Goal: Task Accomplishment & Management: Manage account settings

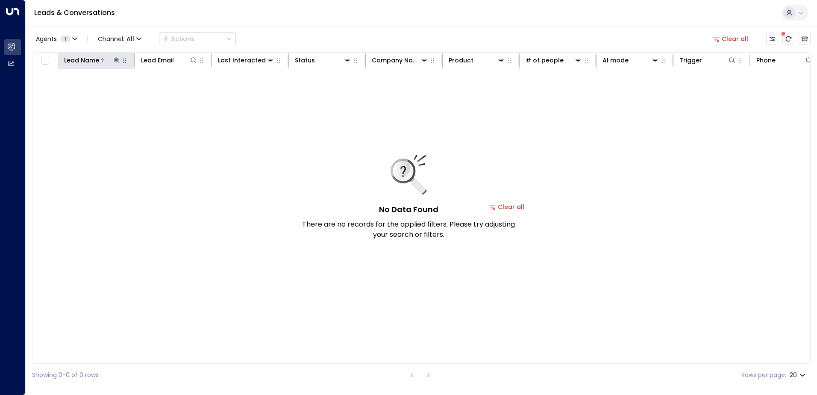
click at [116, 60] on icon at bounding box center [117, 60] width 6 height 6
type input "*"
type input "******"
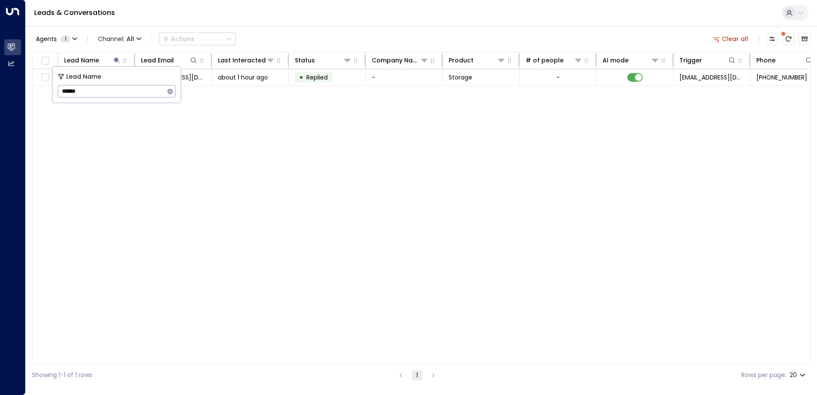
click at [258, 117] on div "Lead Name Lead Email Last Interacted Status Company Name Product # of people AI…" at bounding box center [421, 207] width 778 height 311
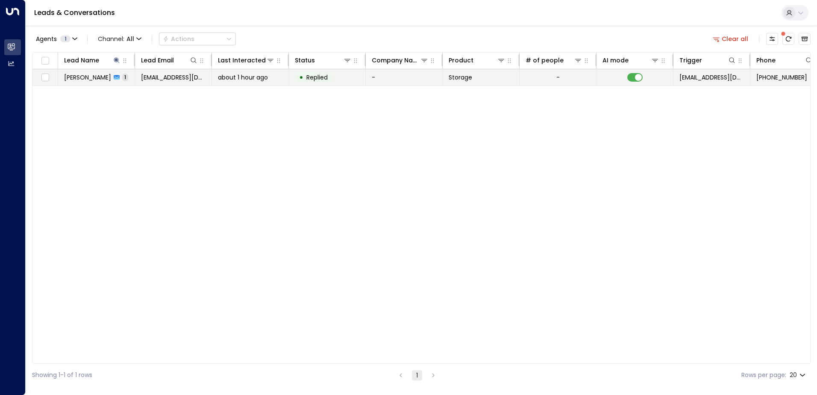
click at [88, 76] on span "[PERSON_NAME]" at bounding box center [87, 77] width 47 height 9
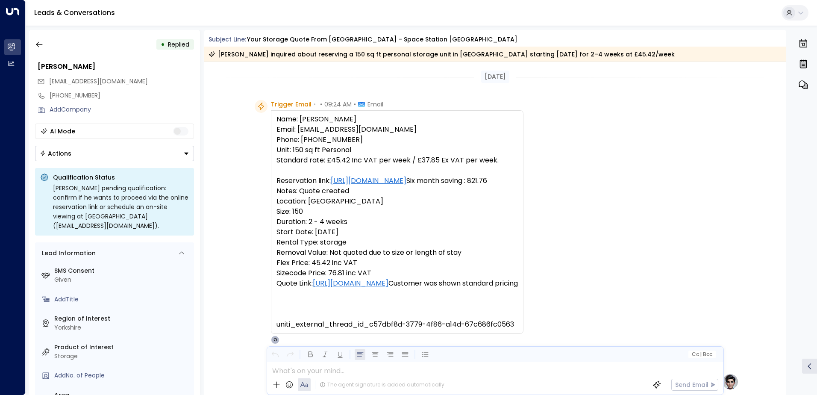
click at [187, 153] on icon "Button group with a nested menu" at bounding box center [186, 153] width 4 height 2
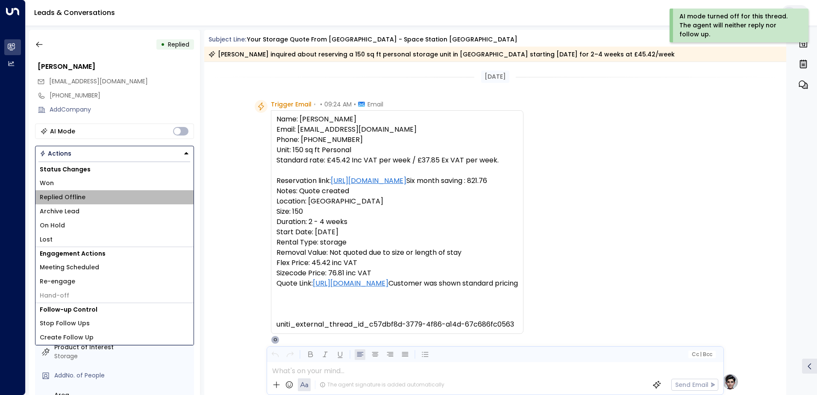
click at [59, 196] on span "Replied Offline" at bounding box center [63, 197] width 46 height 9
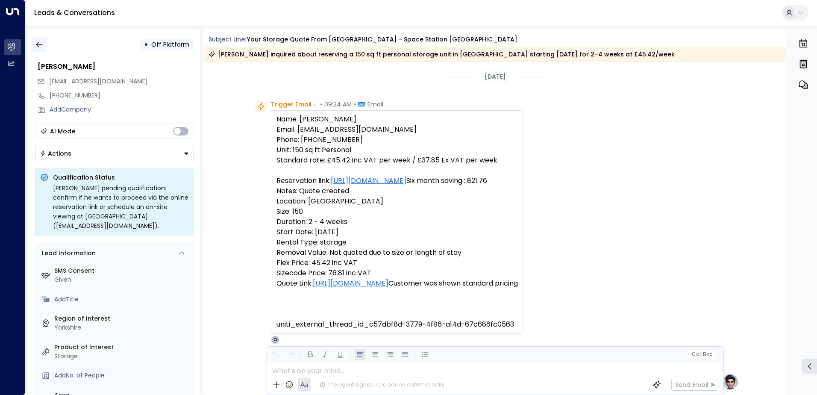
click at [37, 44] on icon "button" at bounding box center [39, 45] width 6 height 6
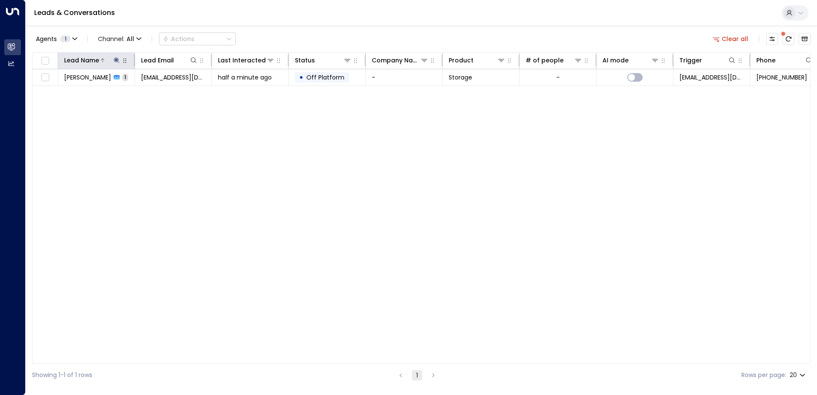
click at [117, 63] on button at bounding box center [116, 60] width 9 height 9
drag, startPoint x: 100, startPoint y: 93, endPoint x: 31, endPoint y: 69, distance: 73.2
click at [36, 88] on body "Overview Leads & Conversations Leads & Conversations Analytics Analytics Leads …" at bounding box center [408, 193] width 817 height 386
type input "*"
type input "*****"
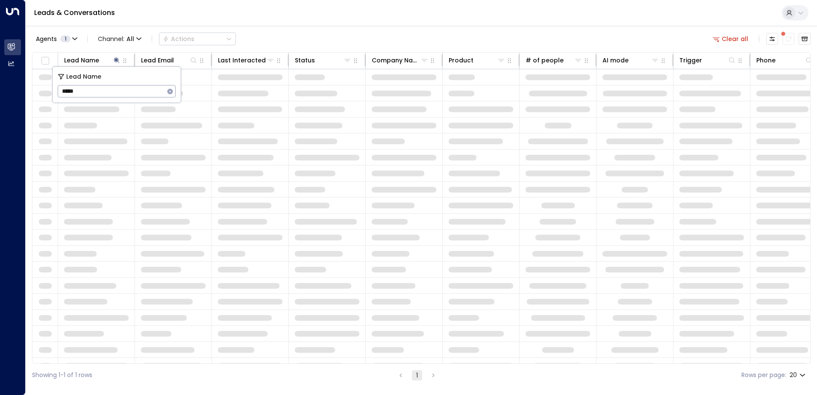
click at [425, 34] on div "Agents 1 Channel: All Actions Clear all" at bounding box center [421, 39] width 778 height 18
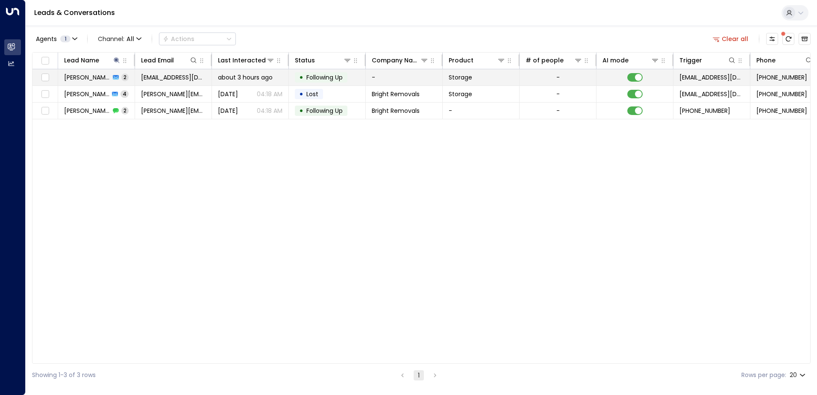
click at [91, 77] on span "[PERSON_NAME]" at bounding box center [87, 77] width 46 height 9
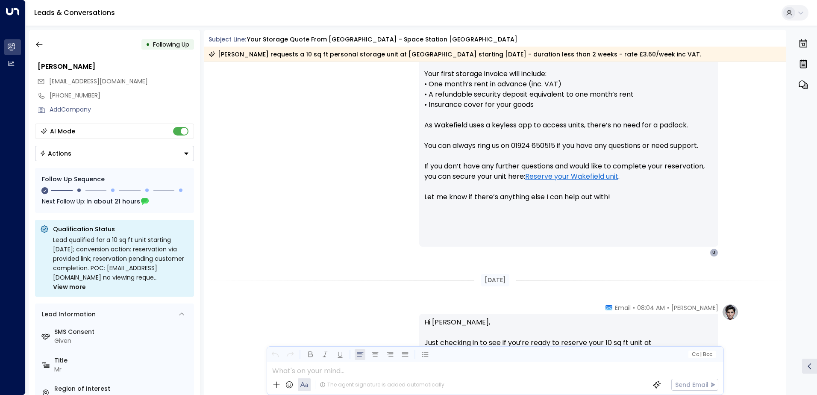
scroll to position [515, 0]
